Goal: Transaction & Acquisition: Purchase product/service

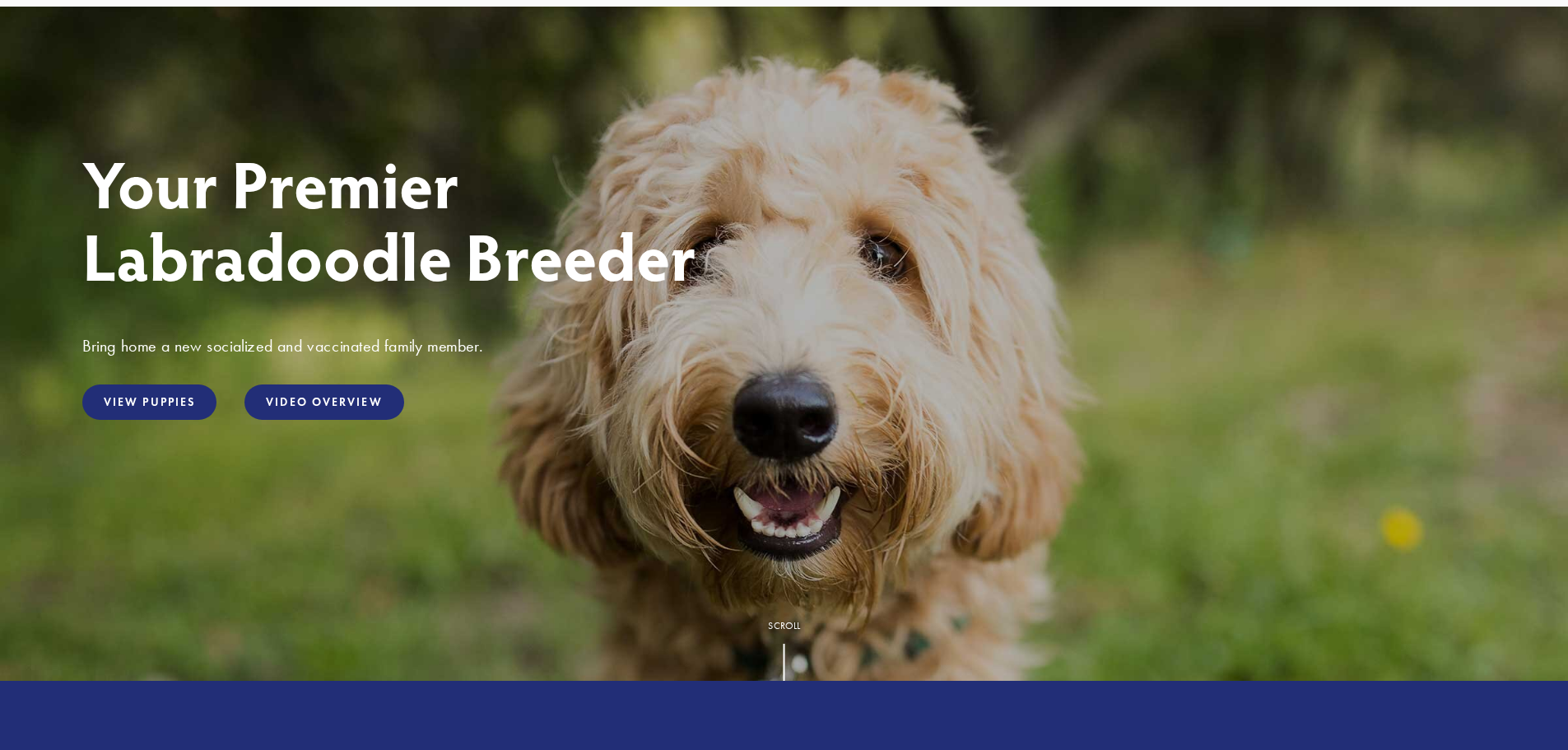
scroll to position [165, 0]
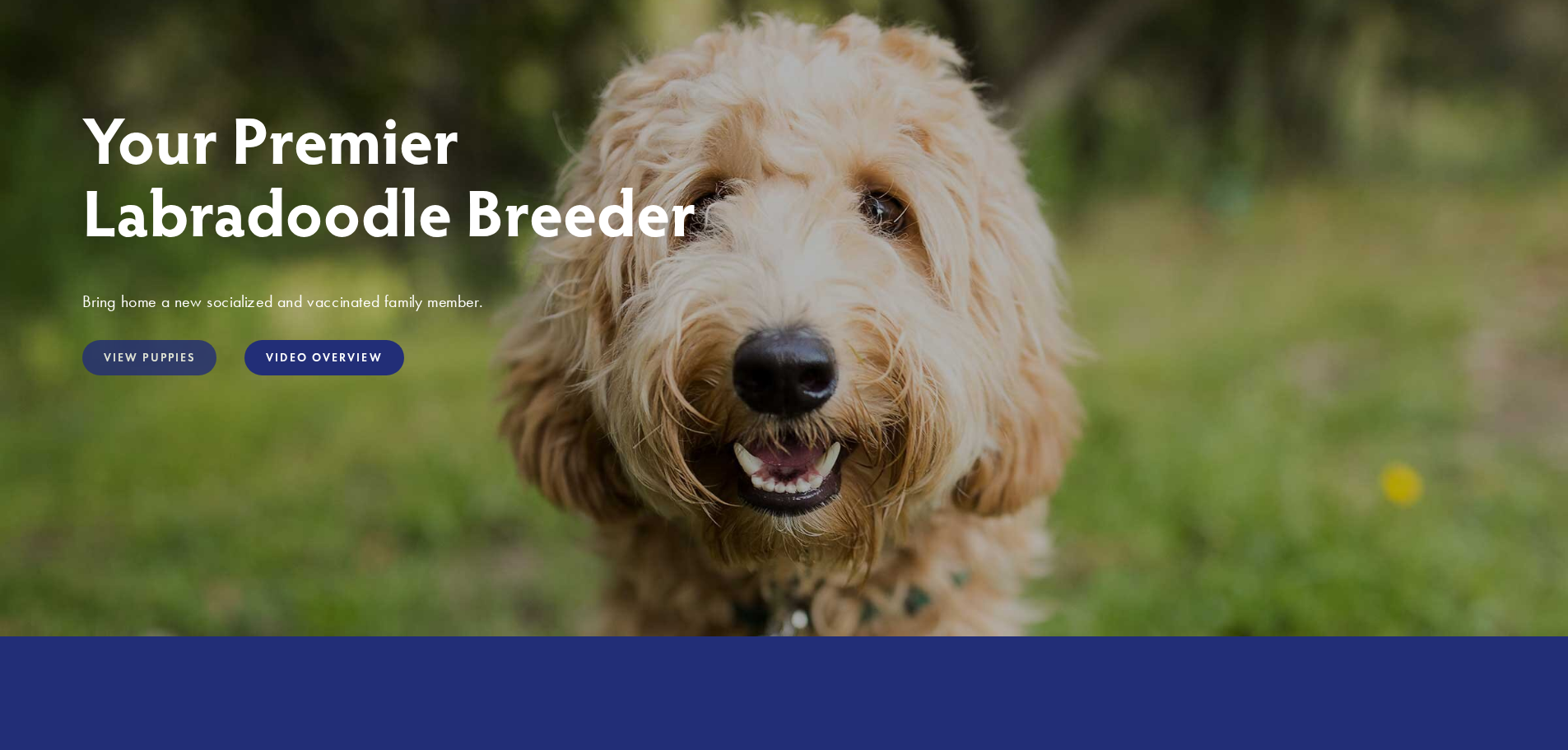
click at [155, 357] on link "View Puppies" at bounding box center [149, 358] width 134 height 35
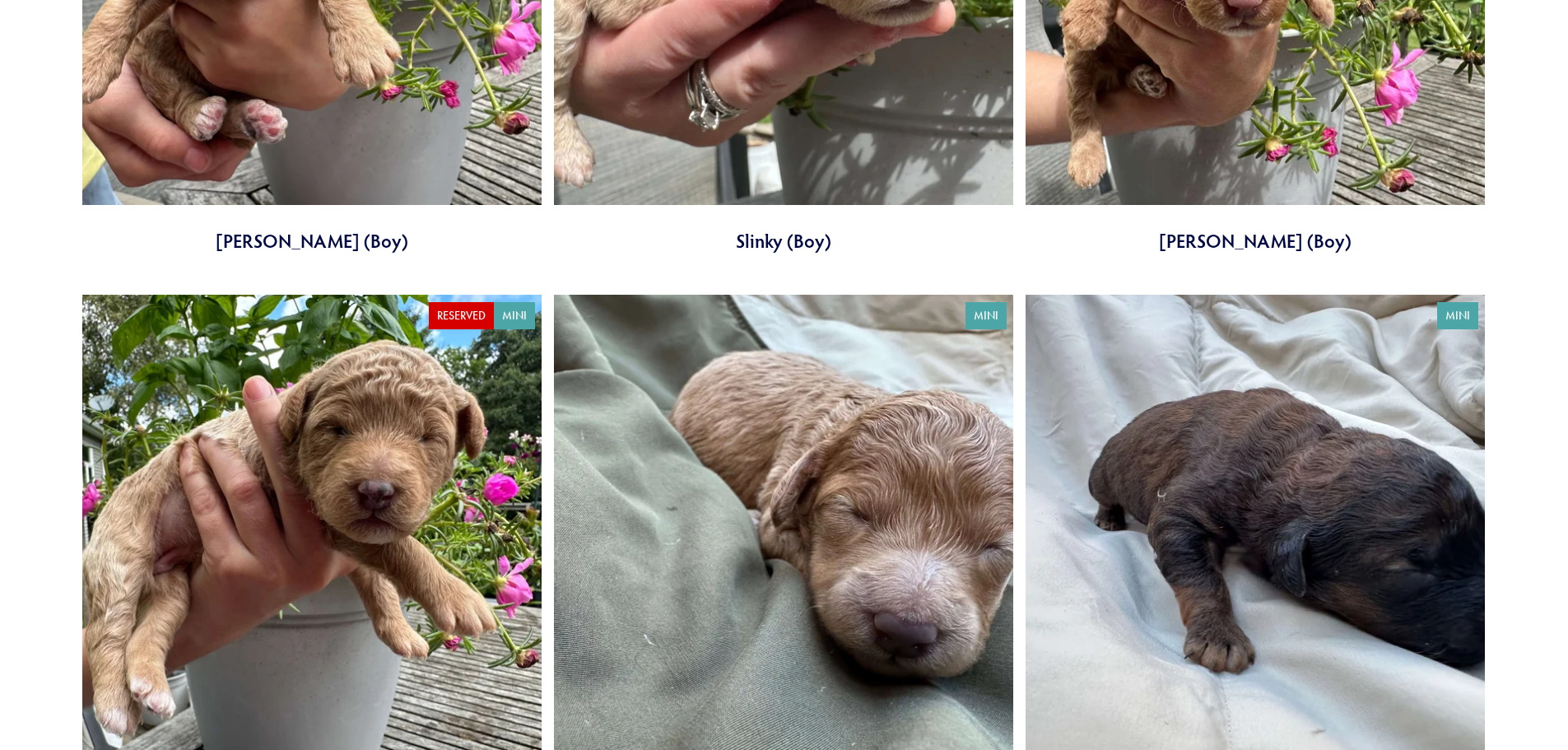
scroll to position [4282, 0]
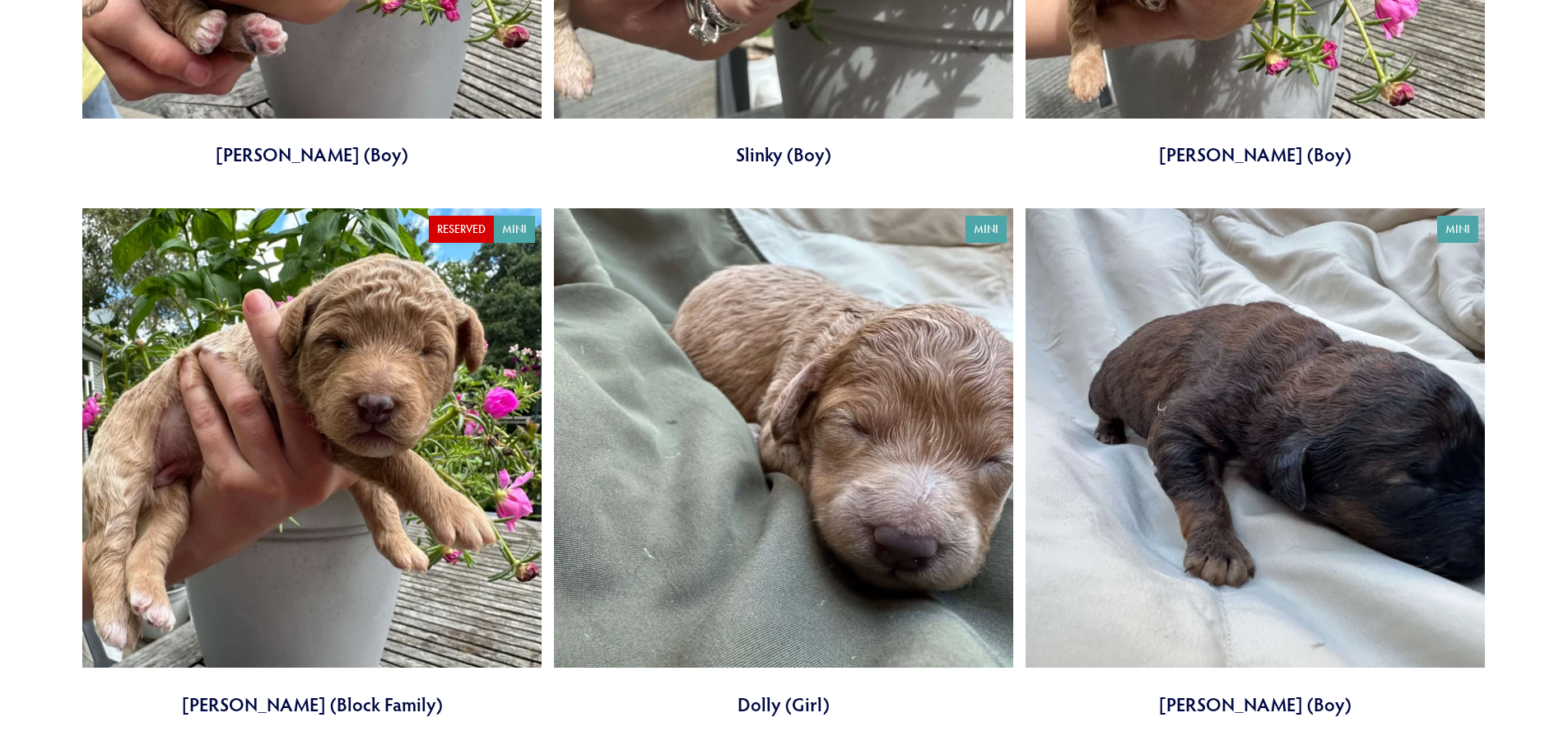
click at [312, 533] on link at bounding box center [311, 462] width 459 height 509
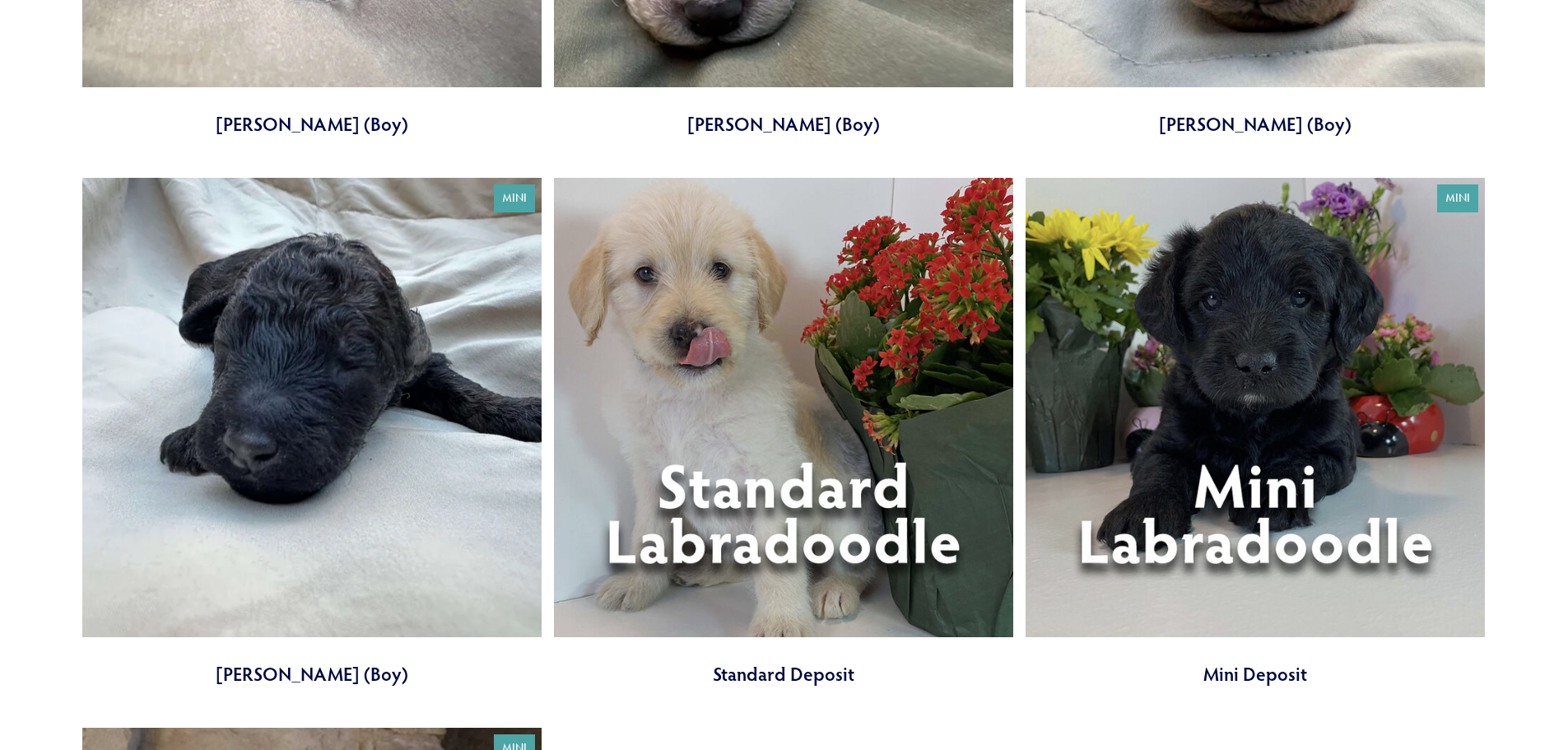
scroll to position [5435, 0]
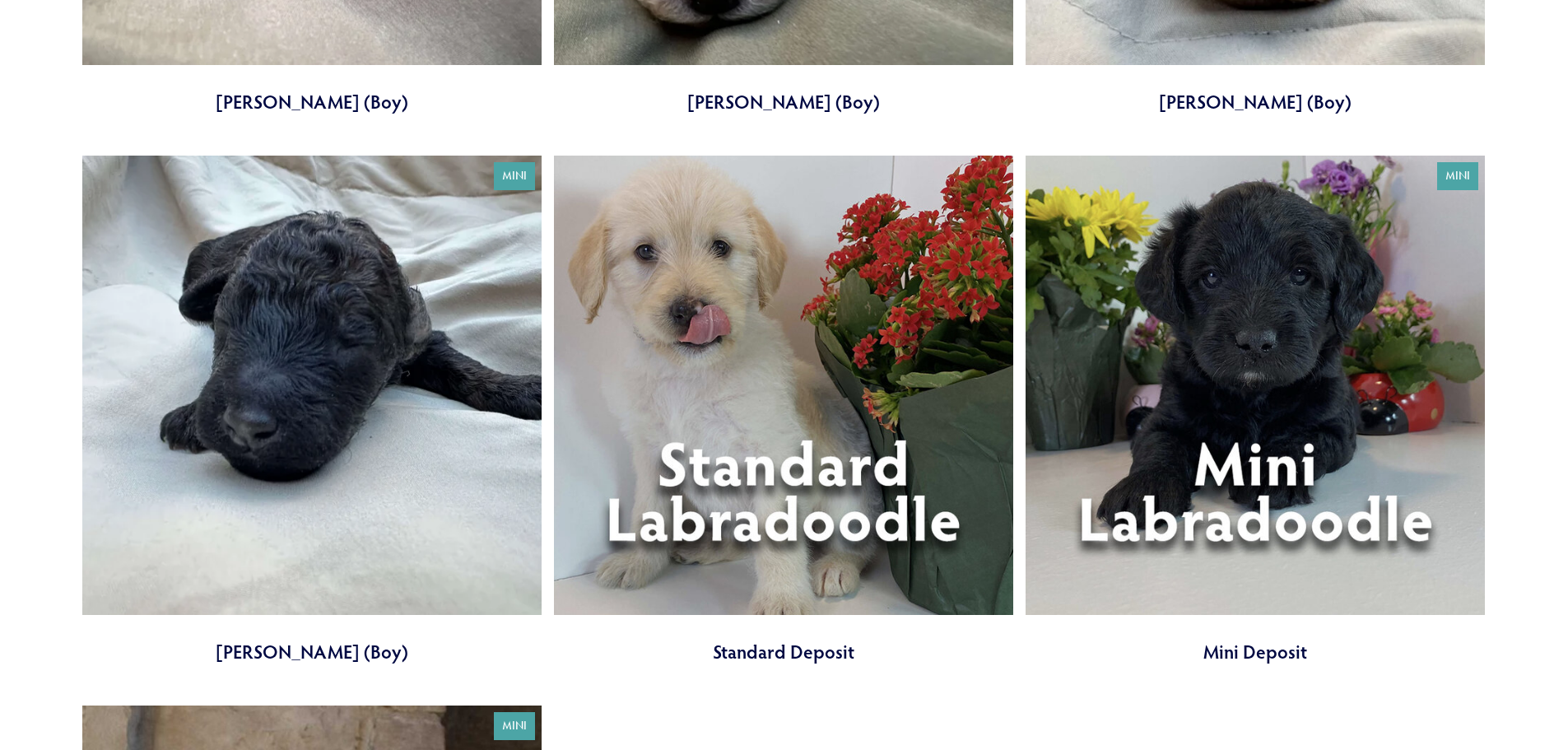
click at [833, 509] on link at bounding box center [783, 410] width 459 height 509
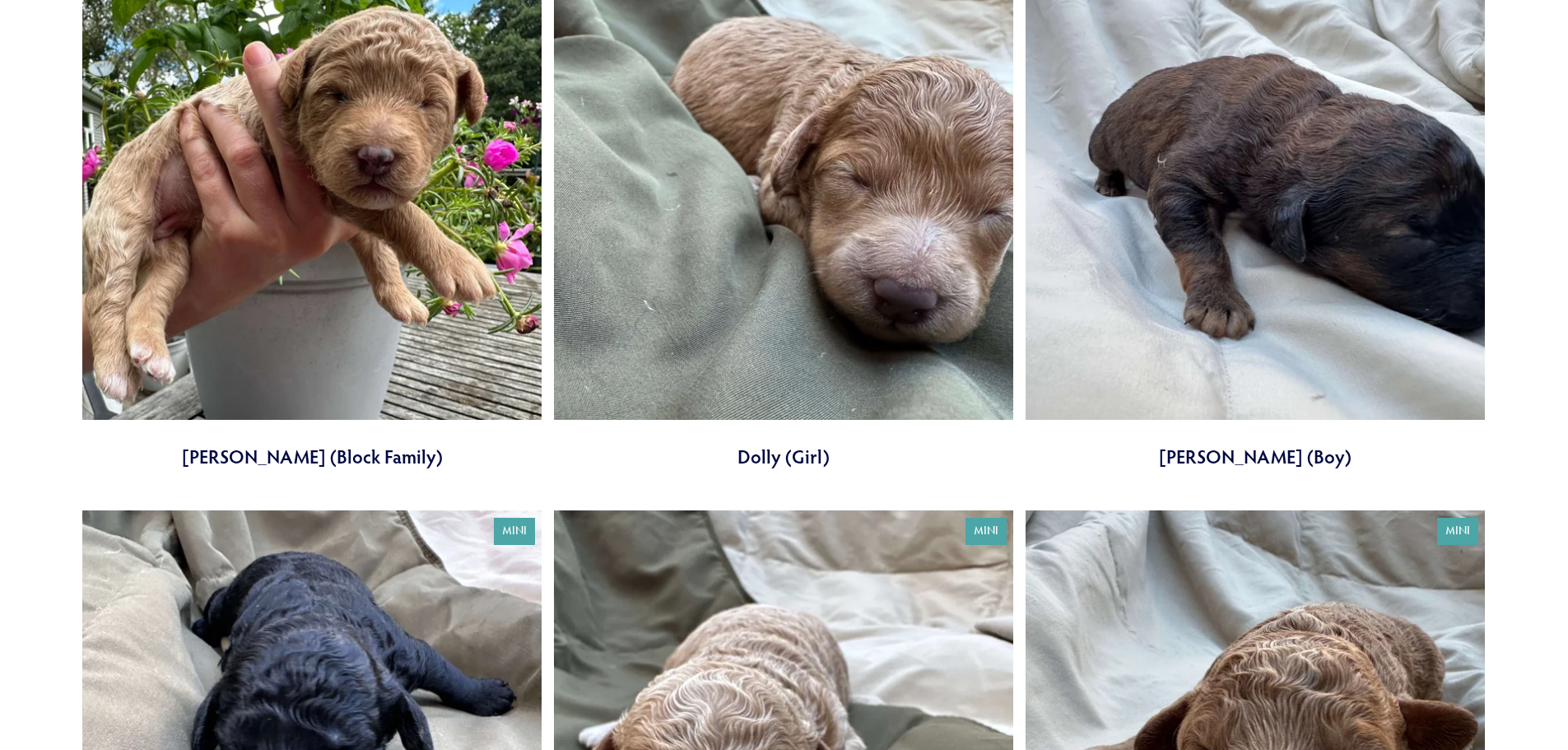
scroll to position [4365, 0]
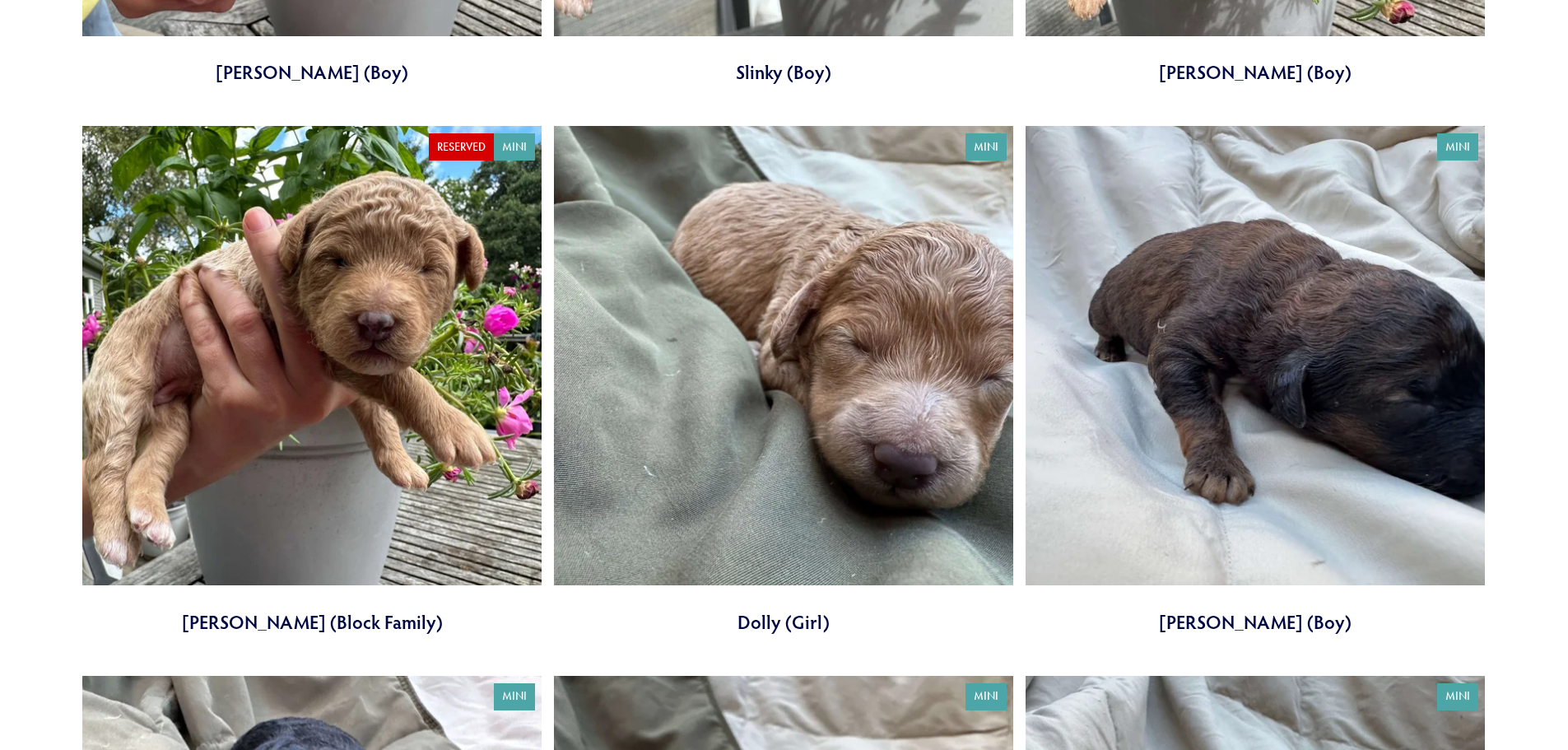
click at [430, 377] on link at bounding box center [311, 380] width 459 height 509
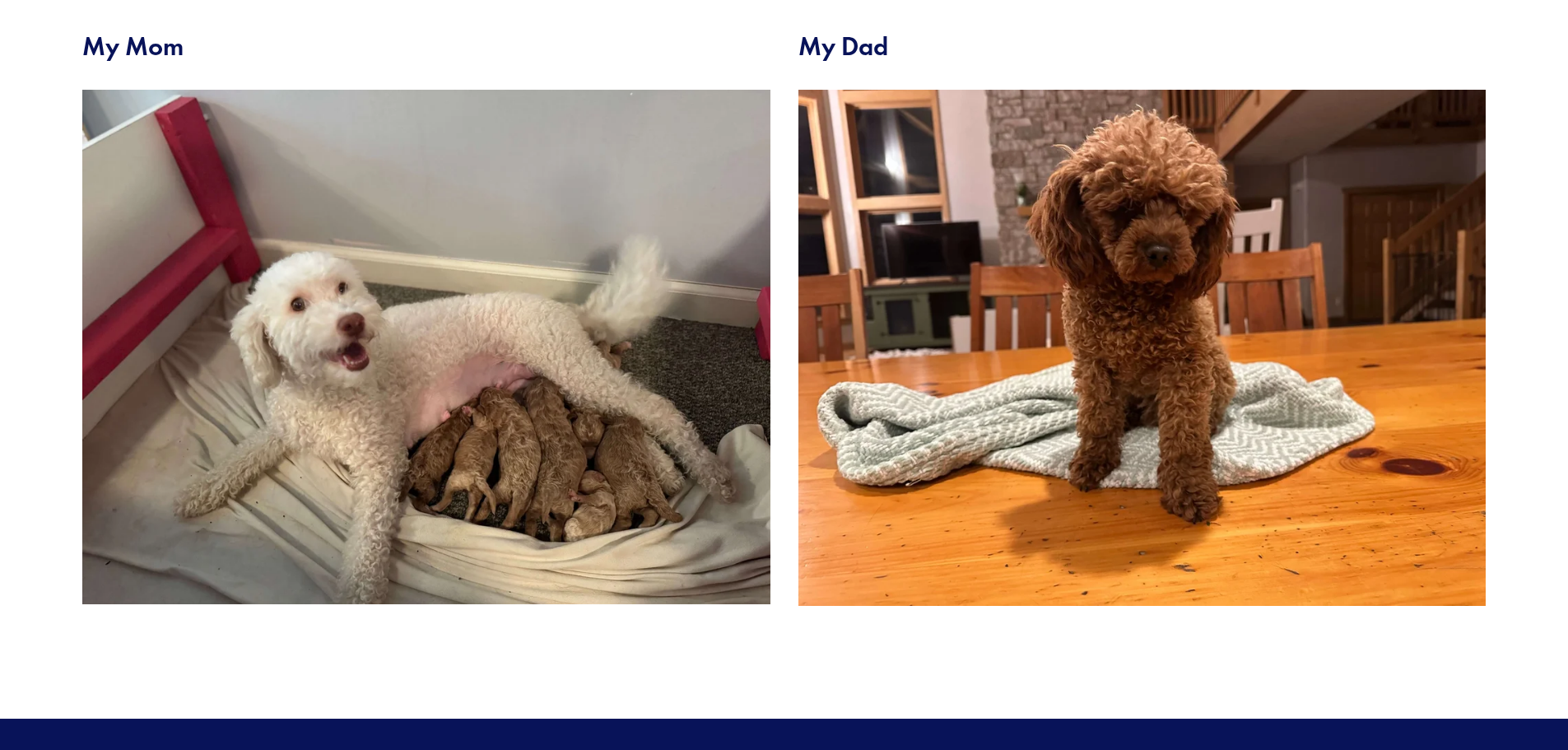
scroll to position [741, 0]
